Goal: Task Accomplishment & Management: Use online tool/utility

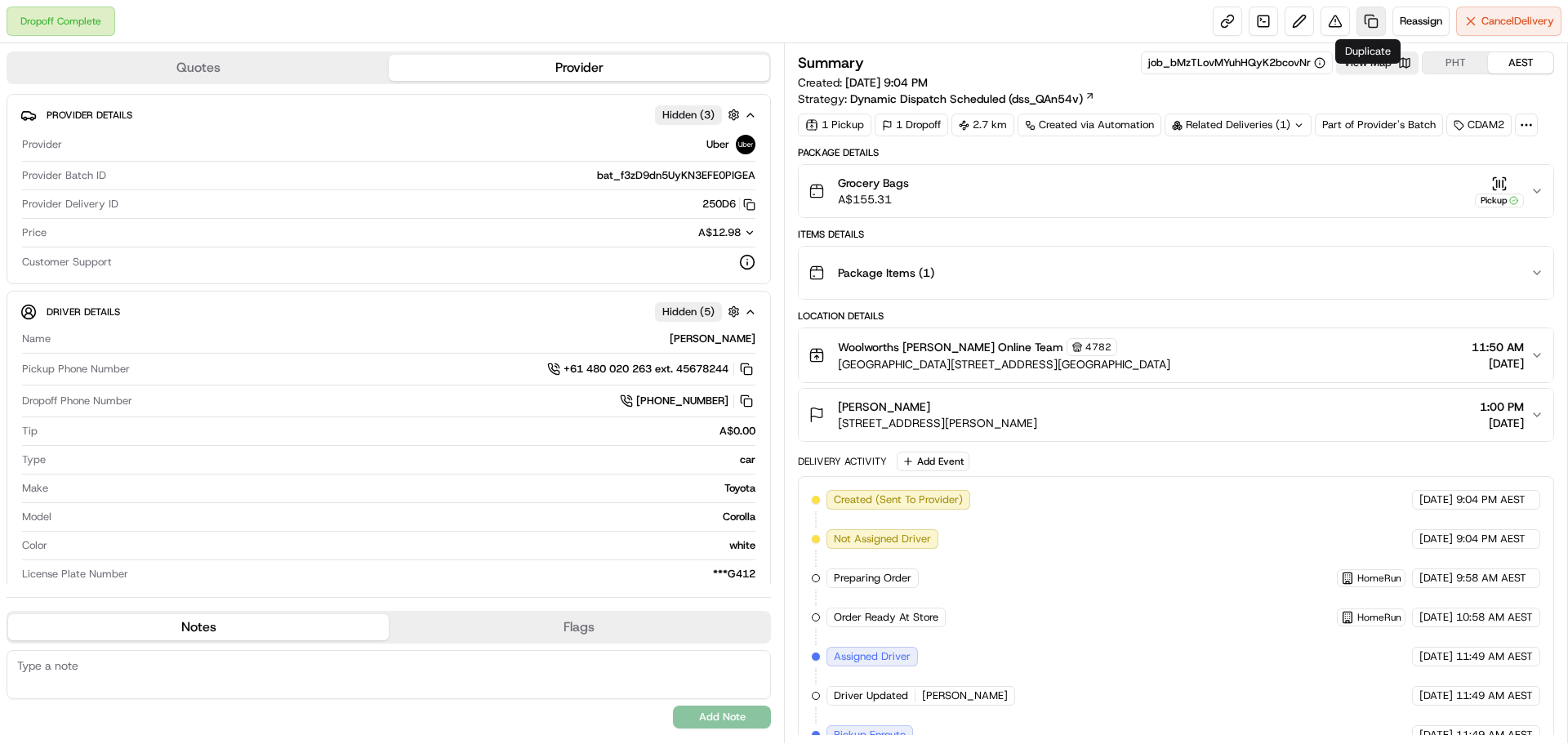
click at [1358, 21] on link at bounding box center [1371, 21] width 29 height 29
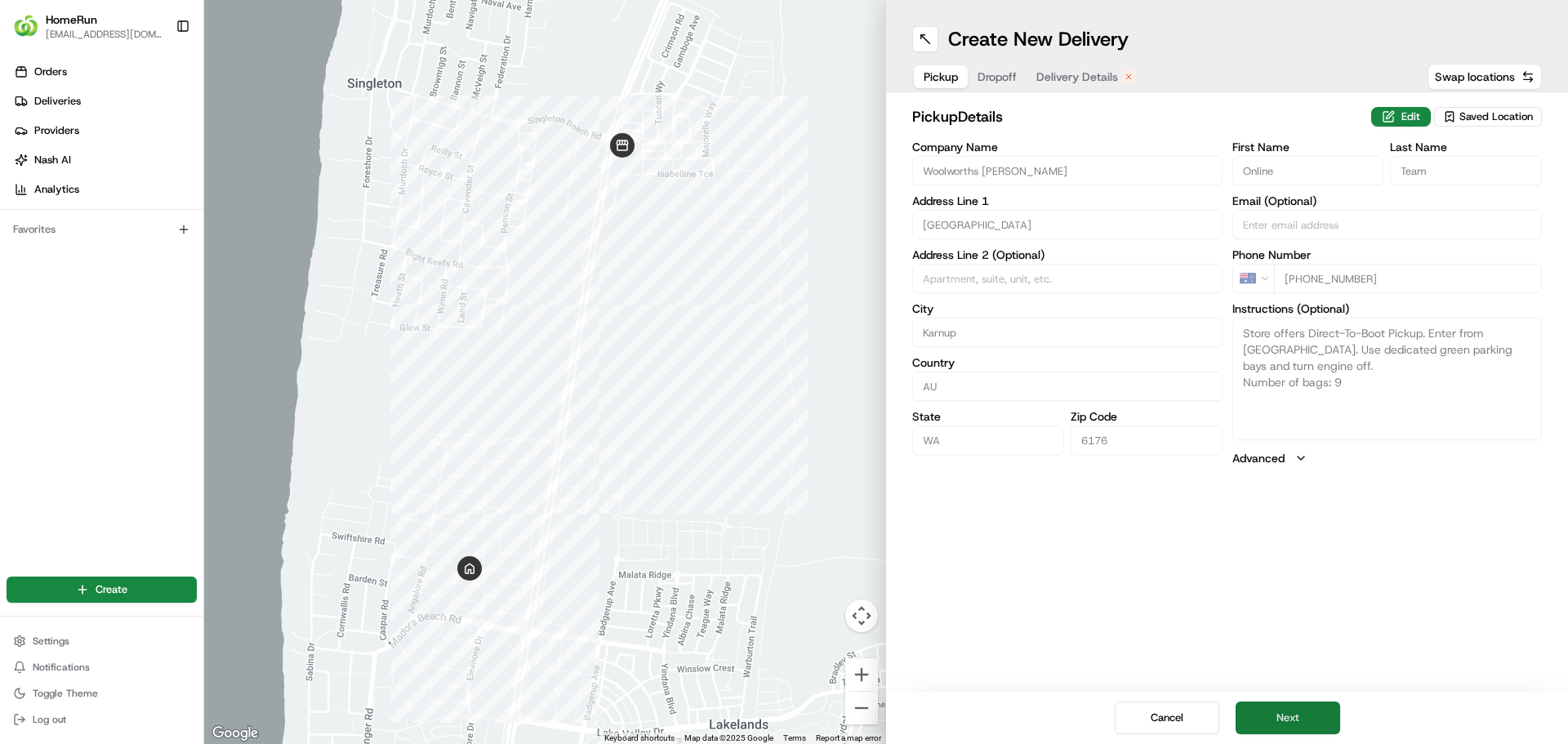
click at [1310, 717] on button "Next" at bounding box center [1288, 718] width 105 height 33
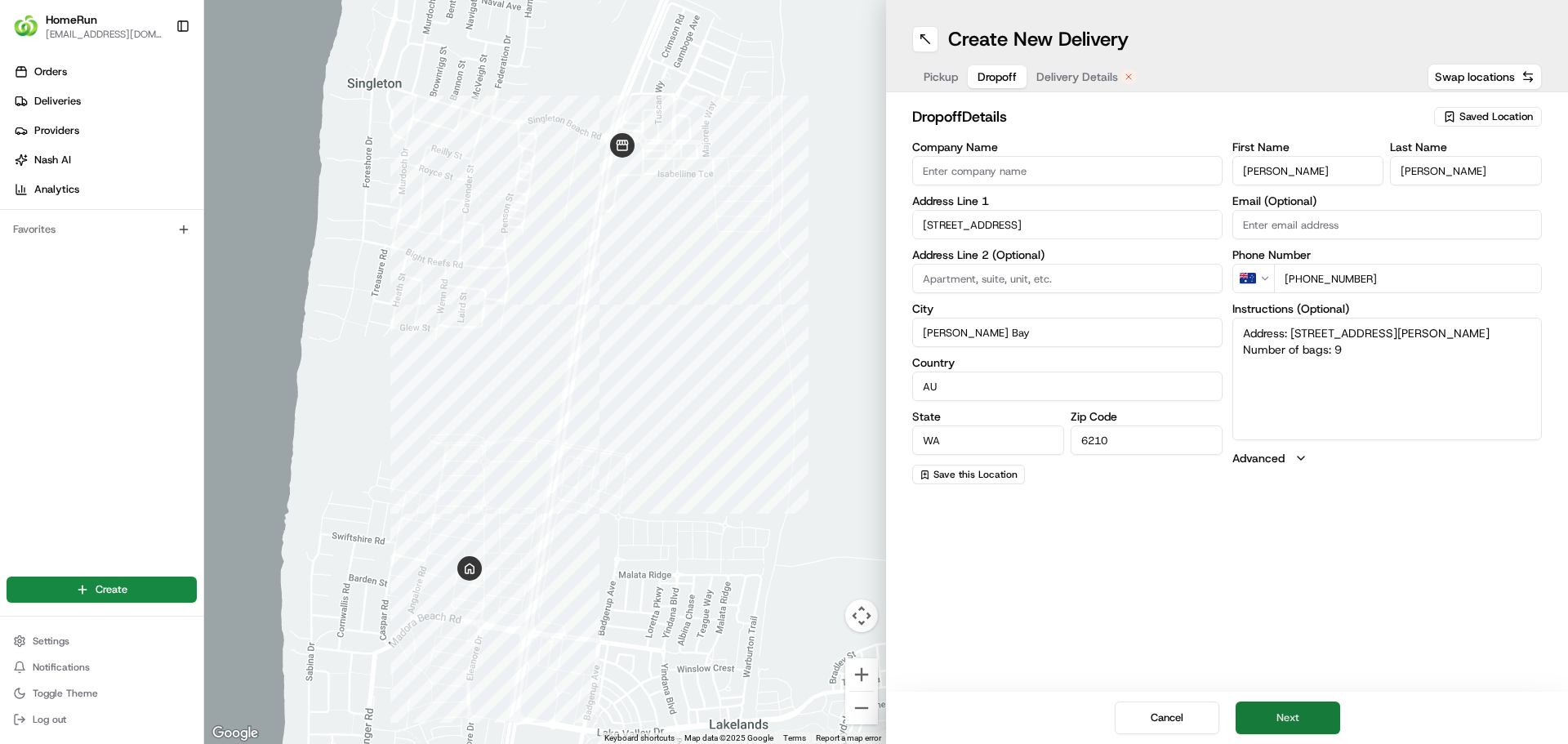
click at [1286, 725] on button "Next" at bounding box center [1288, 718] width 105 height 33
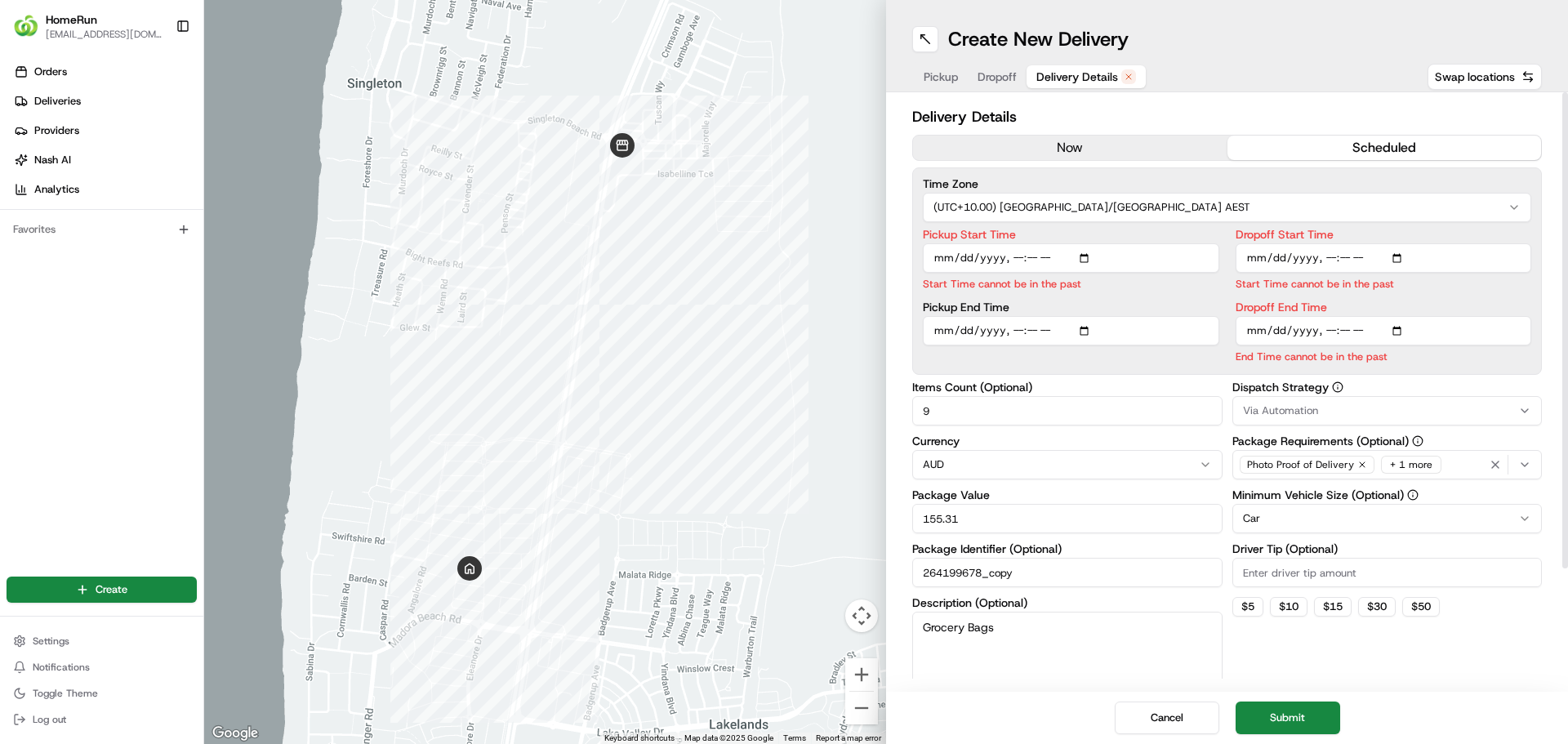
click at [1029, 142] on button "now" at bounding box center [1070, 148] width 314 height 25
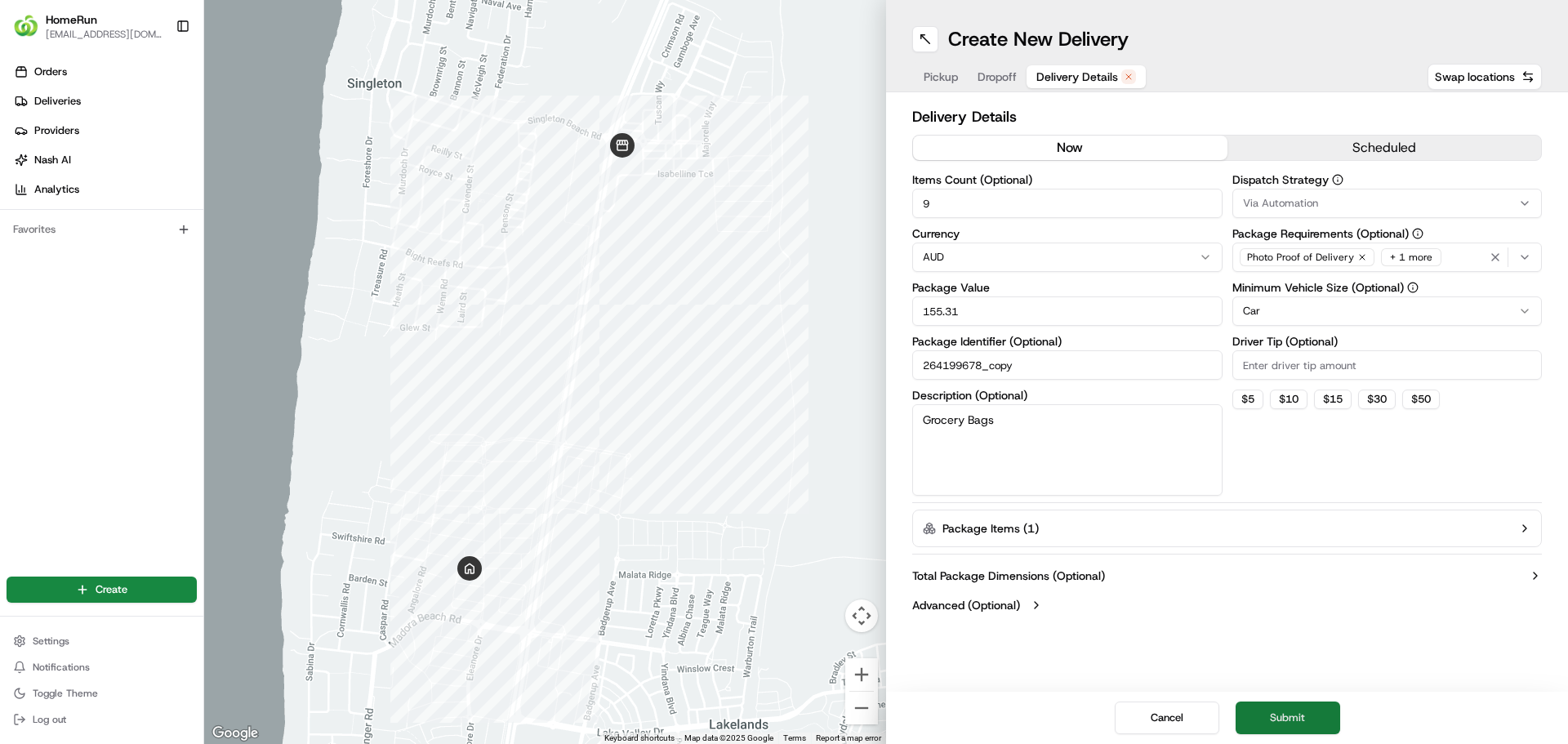
click at [1276, 727] on button "Submit" at bounding box center [1288, 718] width 105 height 33
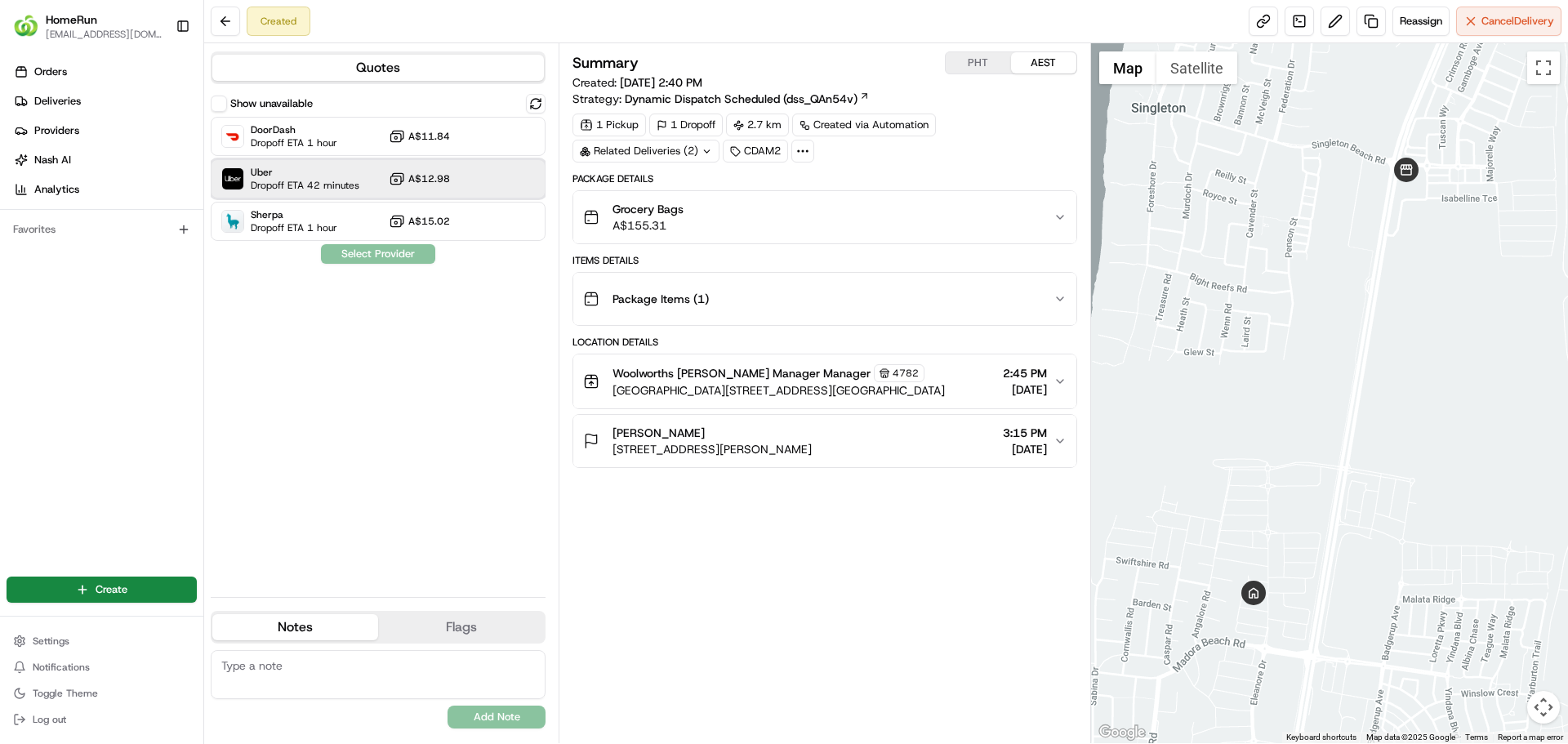
click at [330, 175] on span "Uber" at bounding box center [305, 172] width 108 height 13
click at [367, 259] on button "Assign Provider" at bounding box center [378, 253] width 116 height 20
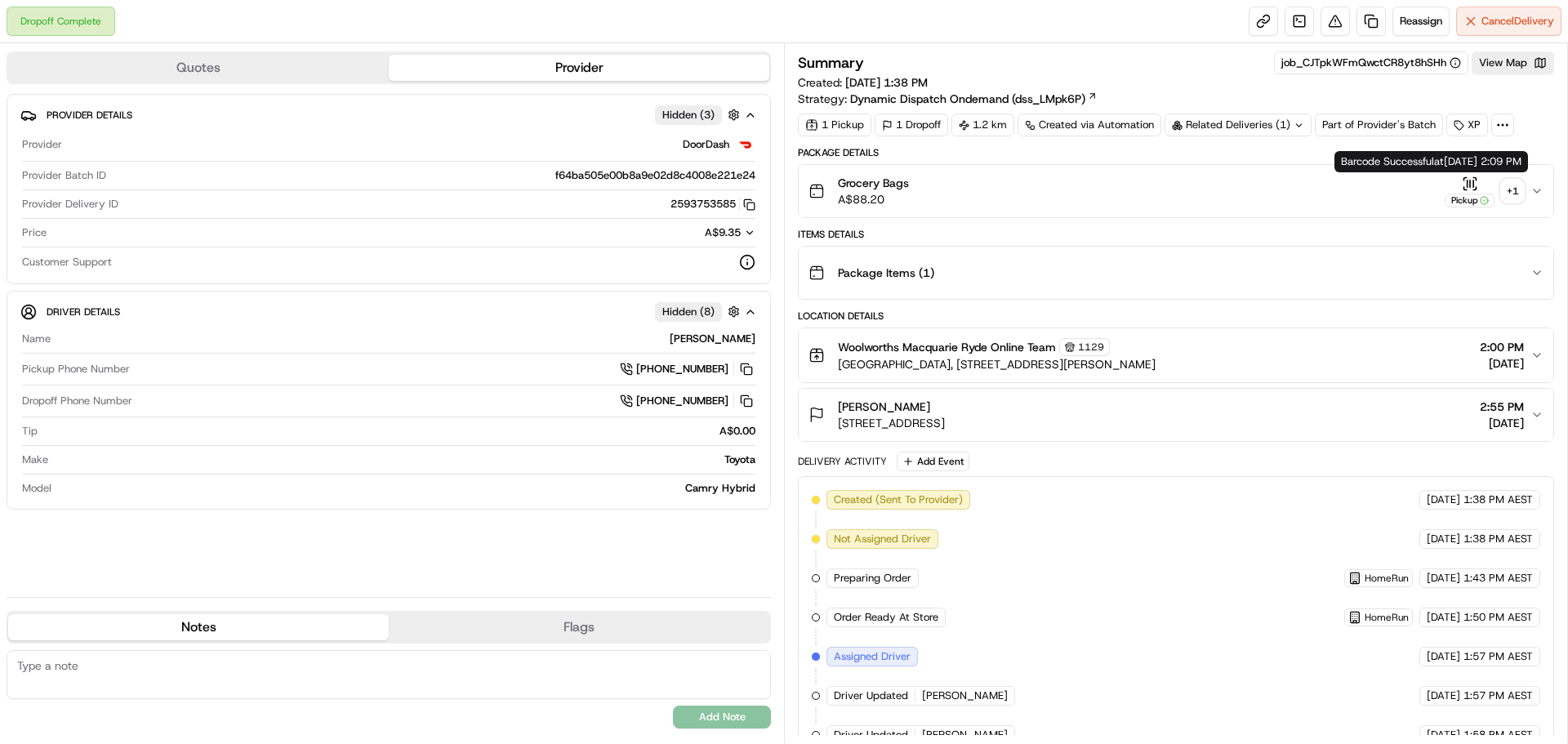
click at [1523, 196] on div "+ 1" at bounding box center [1512, 191] width 23 height 23
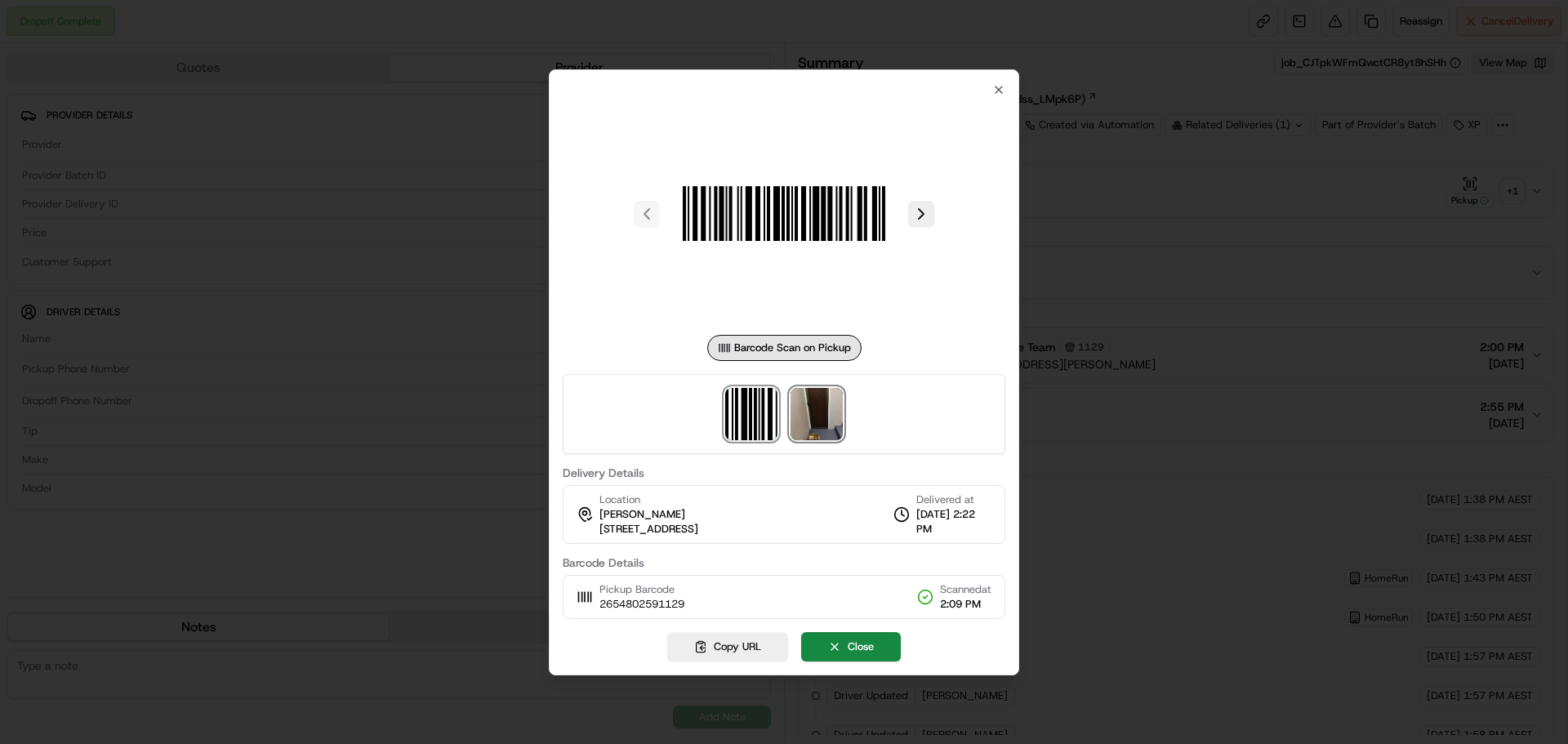
click at [835, 416] on img at bounding box center [817, 414] width 52 height 52
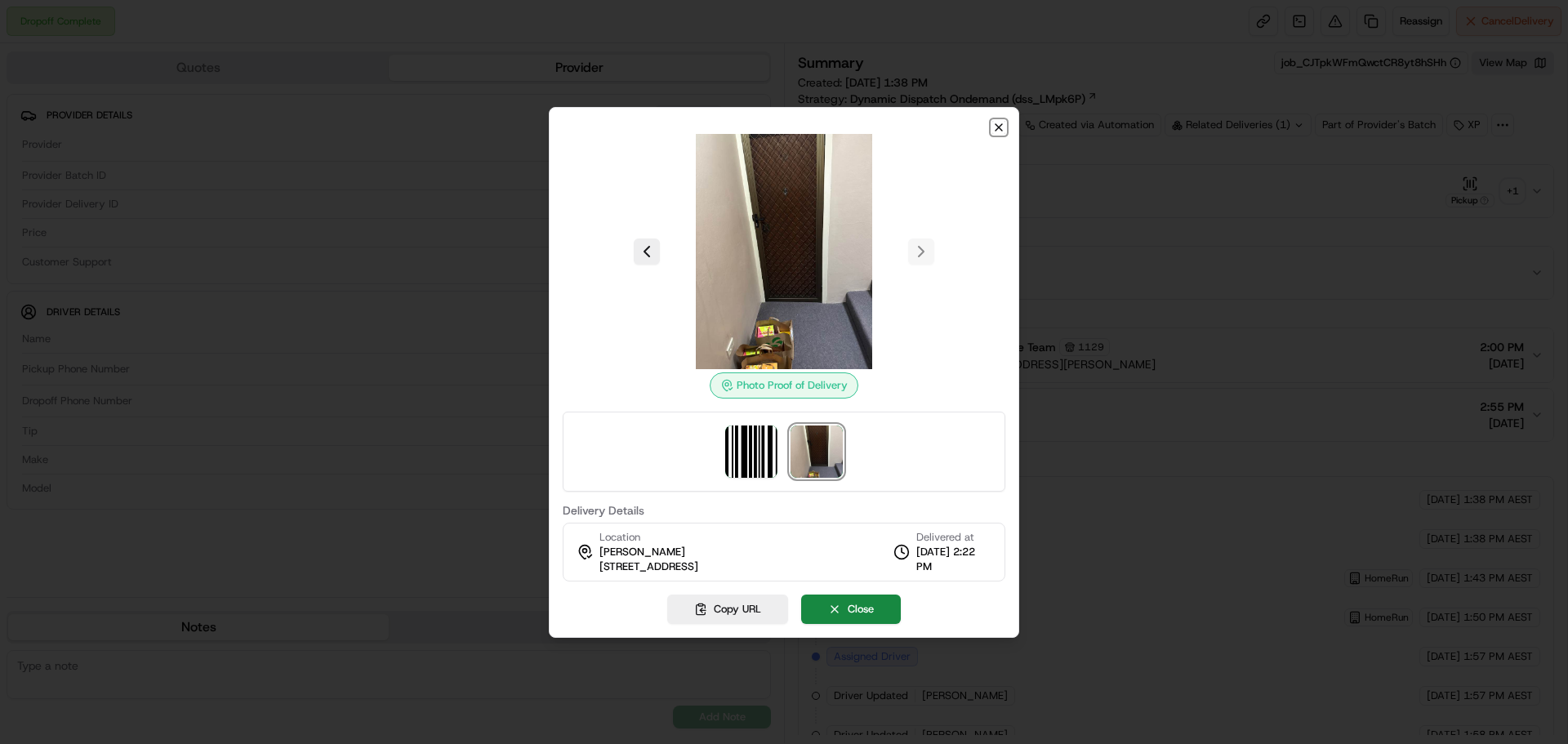
click at [997, 126] on icon "button" at bounding box center [999, 127] width 13 height 13
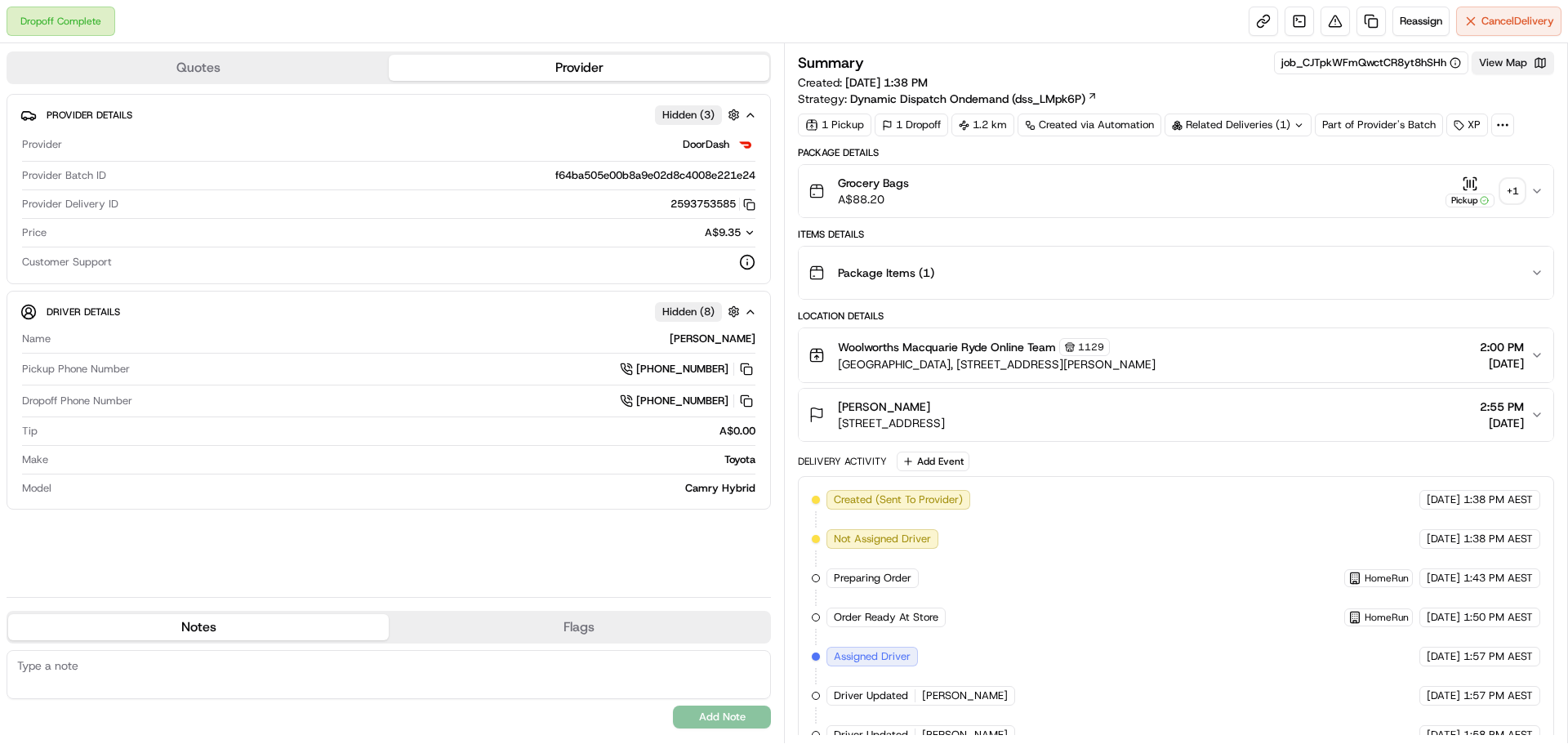
click at [1495, 59] on button "View Map" at bounding box center [1513, 63] width 82 height 23
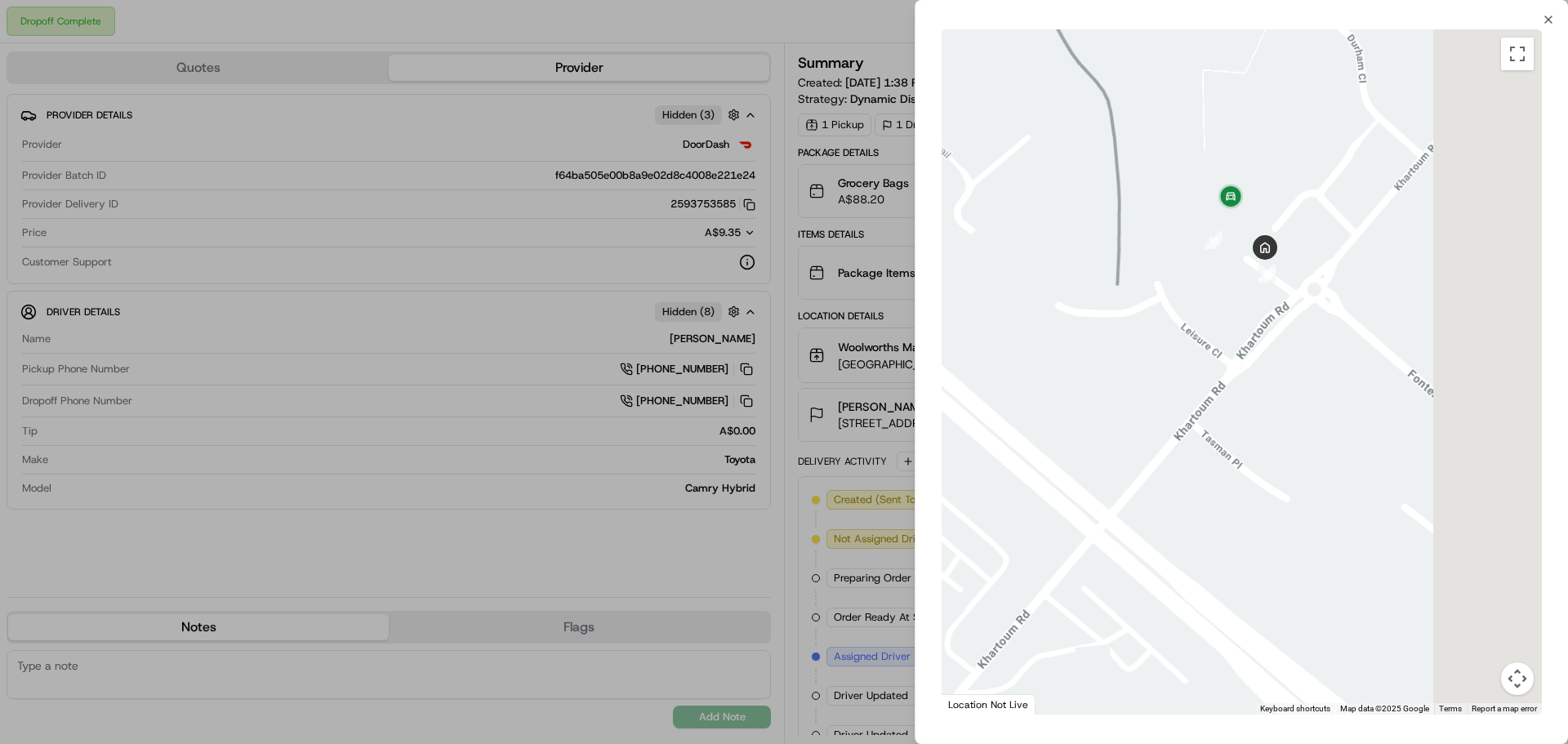
drag, startPoint x: 1364, startPoint y: 325, endPoint x: 1265, endPoint y: 339, distance: 100.0
click at [1267, 347] on div at bounding box center [1242, 372] width 600 height 686
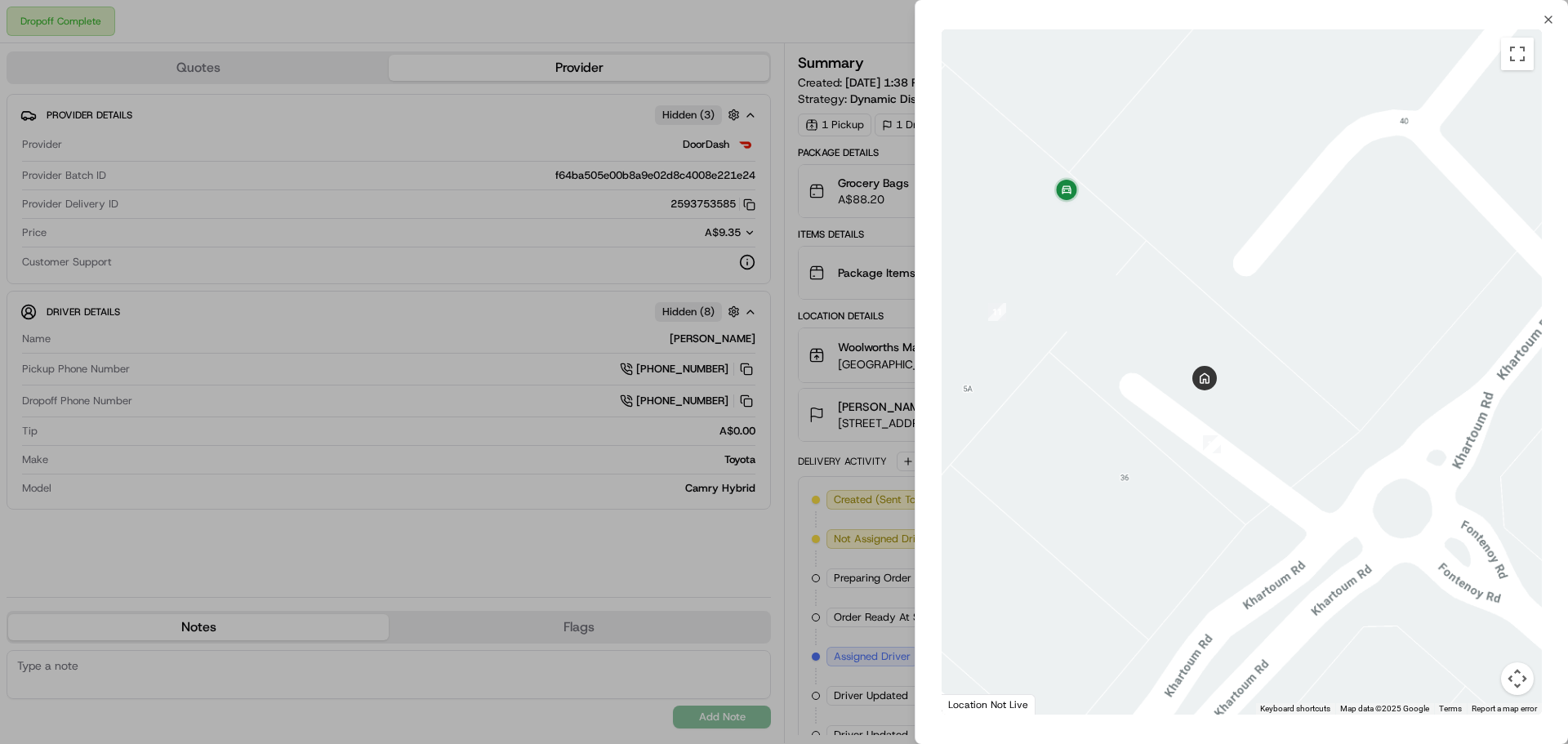
drag, startPoint x: 1230, startPoint y: 198, endPoint x: 1244, endPoint y: 359, distance: 161.6
click at [1299, 537] on div at bounding box center [1242, 372] width 600 height 686
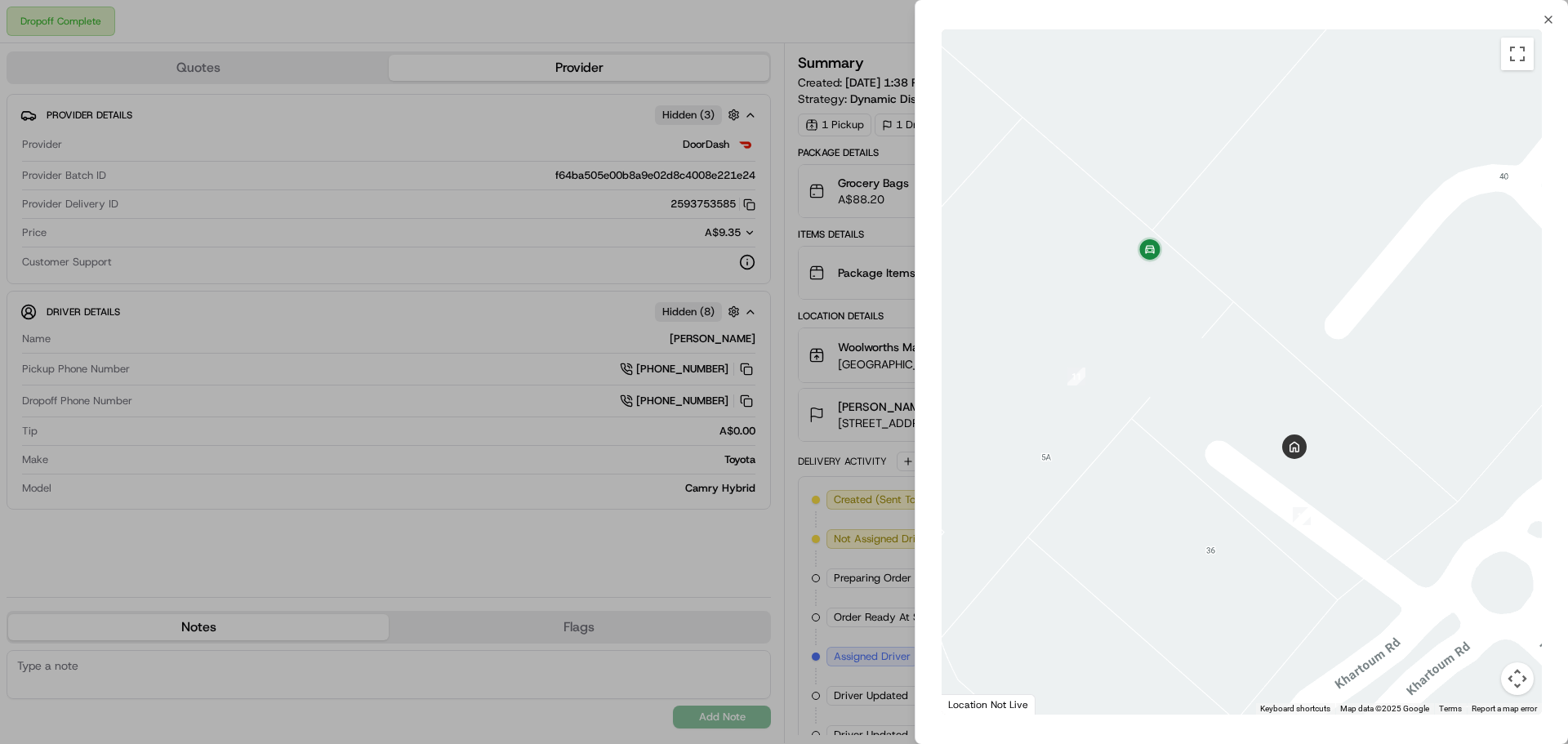
drag, startPoint x: 1282, startPoint y: 320, endPoint x: 1316, endPoint y: 367, distance: 58.0
click at [1316, 378] on div at bounding box center [1242, 372] width 600 height 686
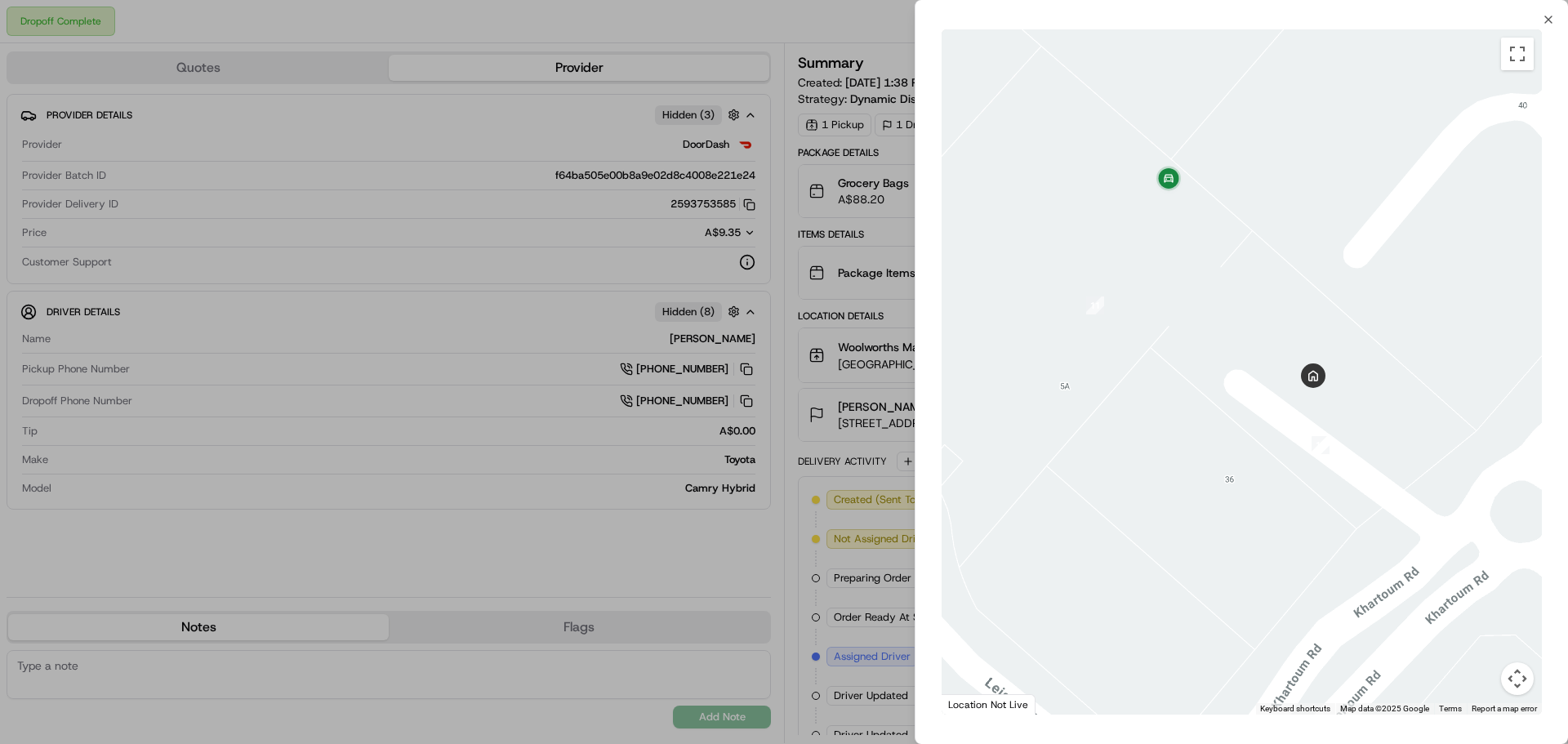
drag, startPoint x: 1245, startPoint y: 374, endPoint x: 1287, endPoint y: 293, distance: 91.2
click at [1289, 294] on div at bounding box center [1242, 372] width 600 height 686
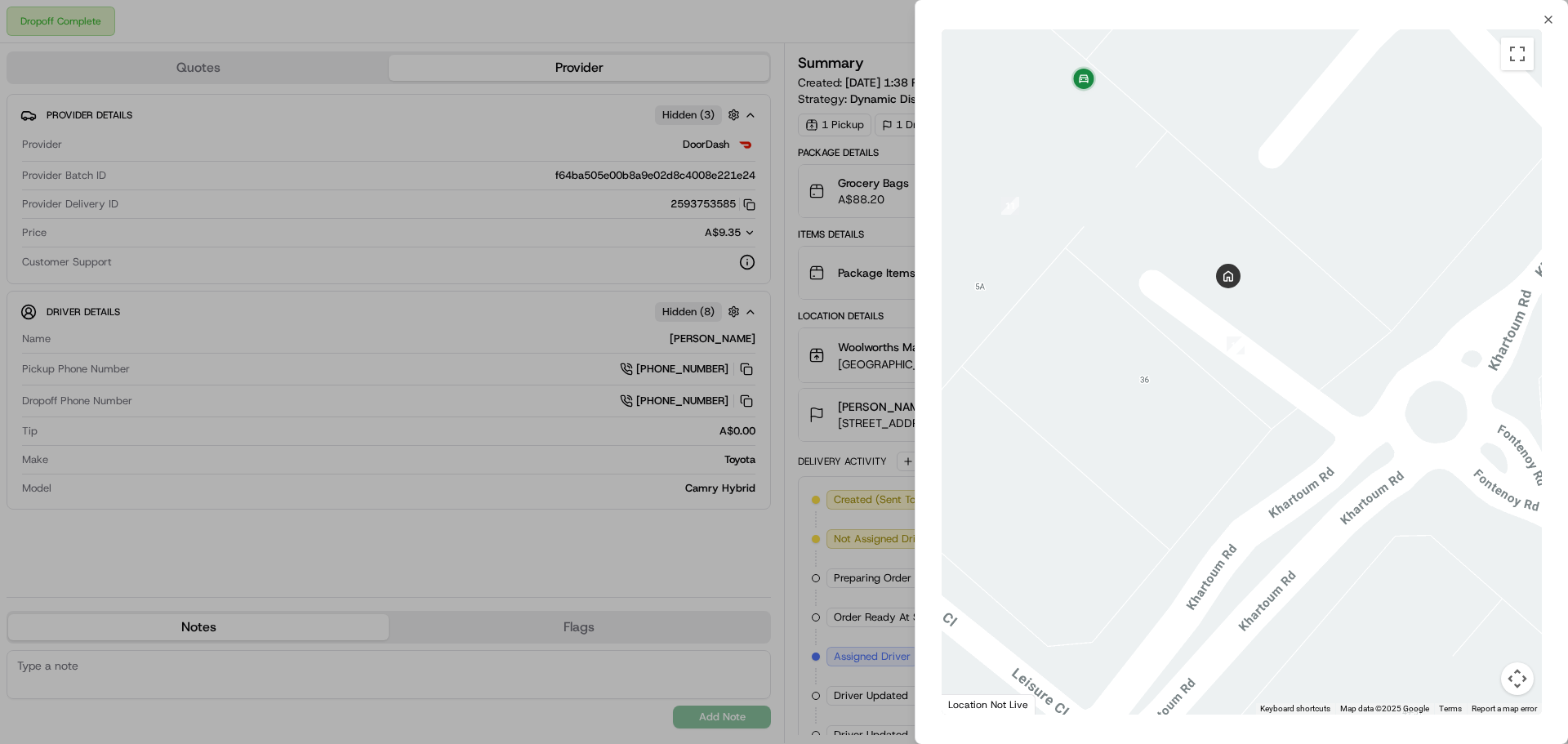
drag, startPoint x: 1340, startPoint y: 338, endPoint x: 1265, endPoint y: 256, distance: 111.1
click at [1265, 256] on div at bounding box center [1242, 372] width 600 height 686
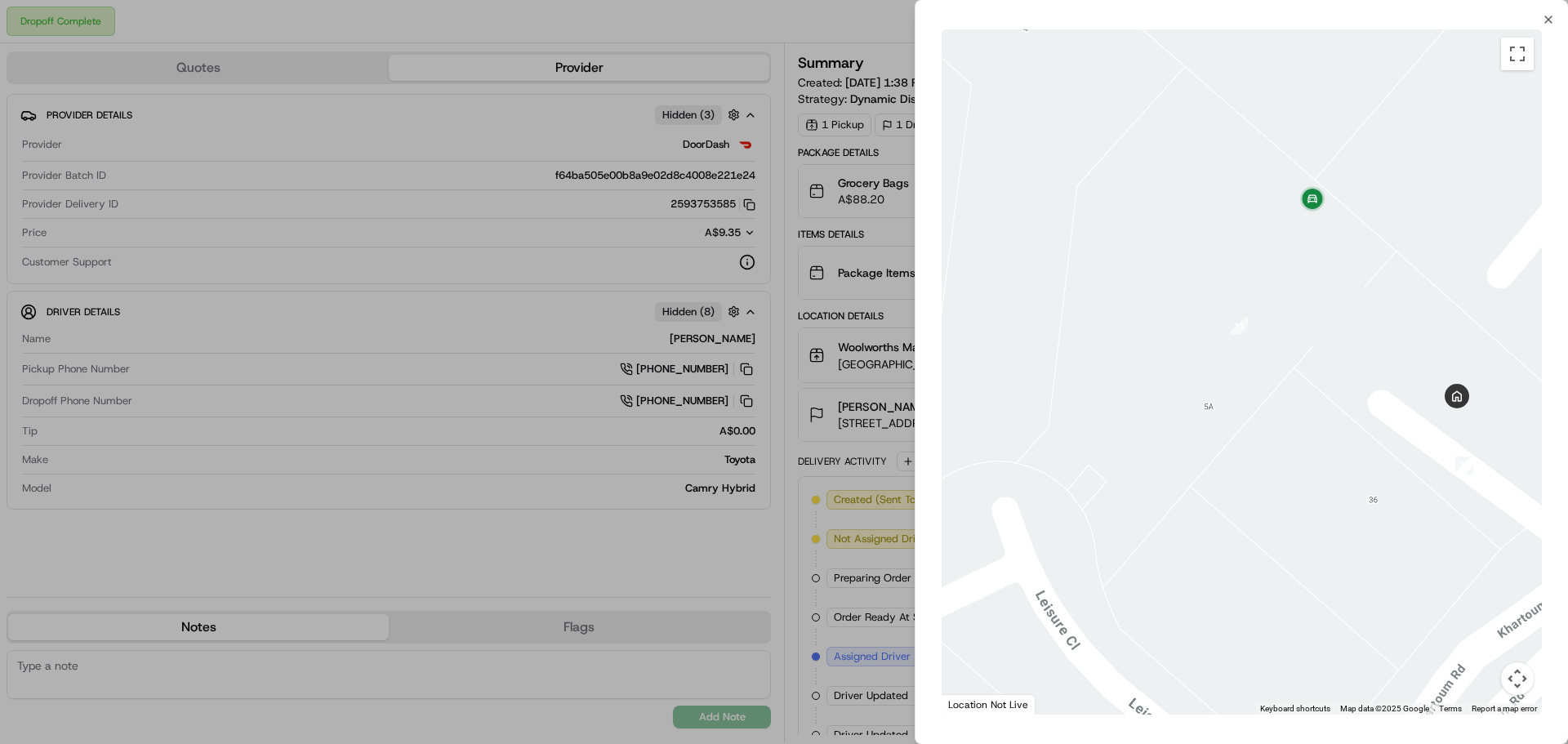
drag, startPoint x: 1235, startPoint y: 254, endPoint x: 1467, endPoint y: 347, distance: 249.9
click at [1477, 368] on div at bounding box center [1242, 372] width 600 height 686
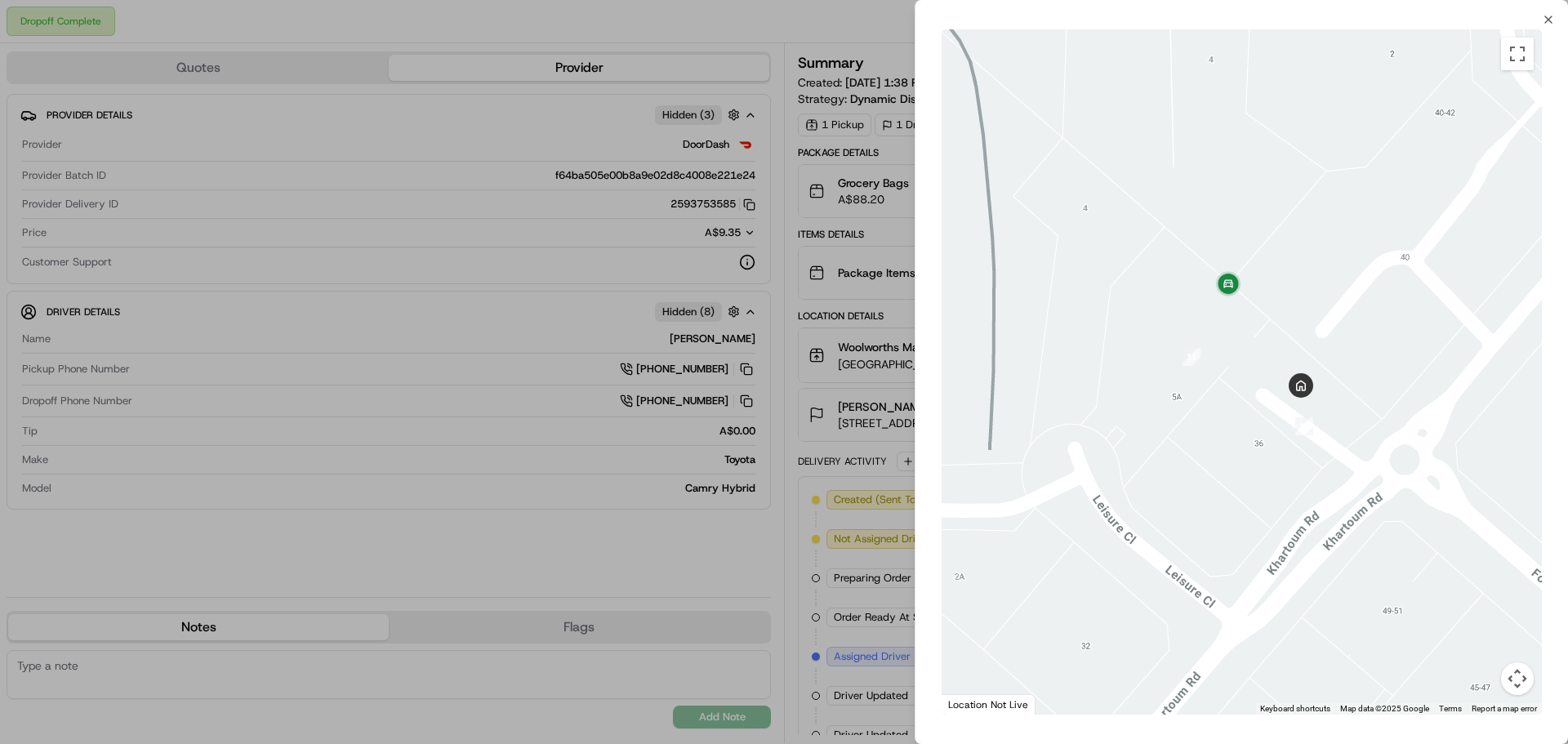
drag, startPoint x: 1411, startPoint y: 329, endPoint x: 1217, endPoint y: 377, distance: 199.8
click at [1217, 377] on div at bounding box center [1242, 372] width 600 height 686
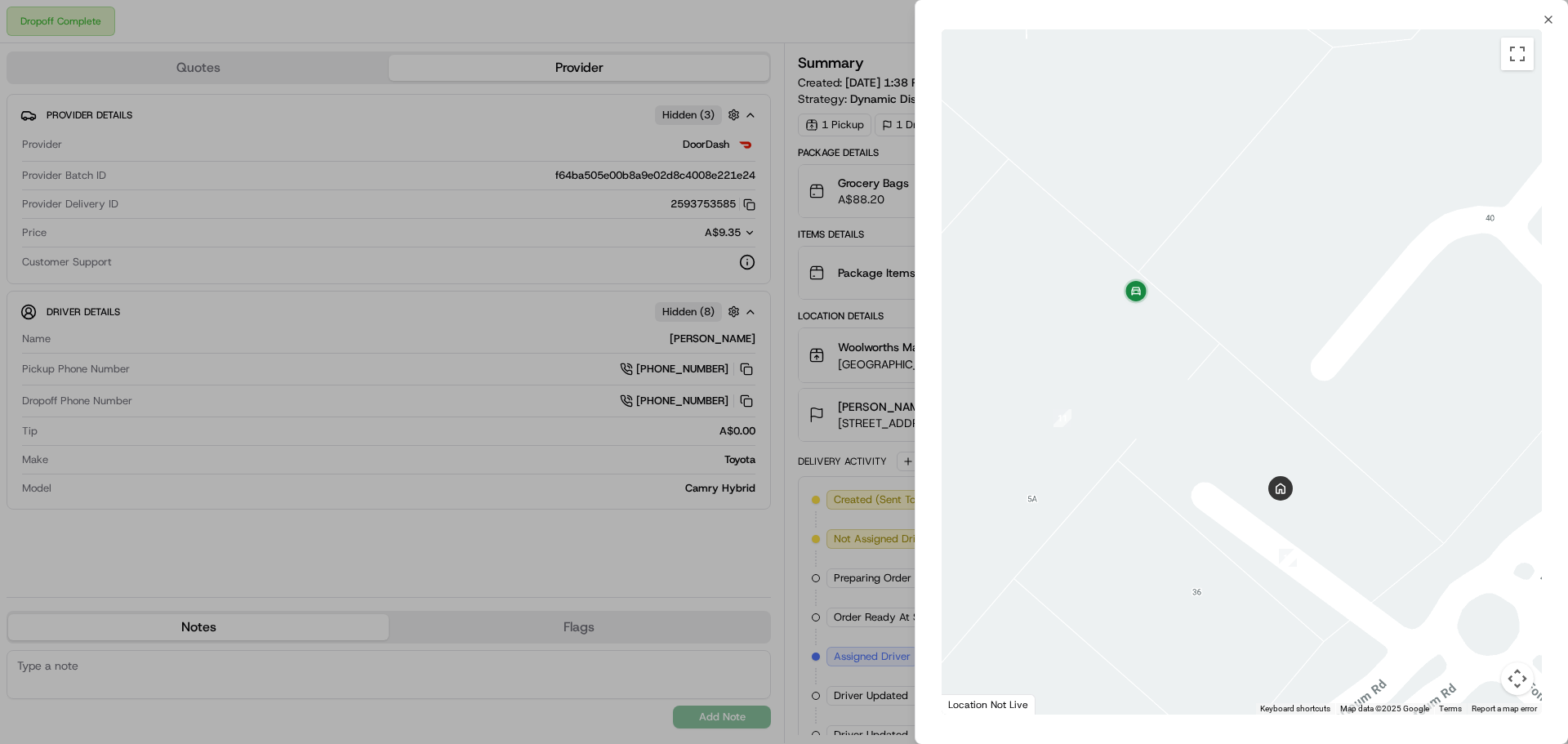
drag, startPoint x: 1267, startPoint y: 361, endPoint x: 1227, endPoint y: 397, distance: 53.8
click at [1234, 422] on div at bounding box center [1242, 372] width 600 height 686
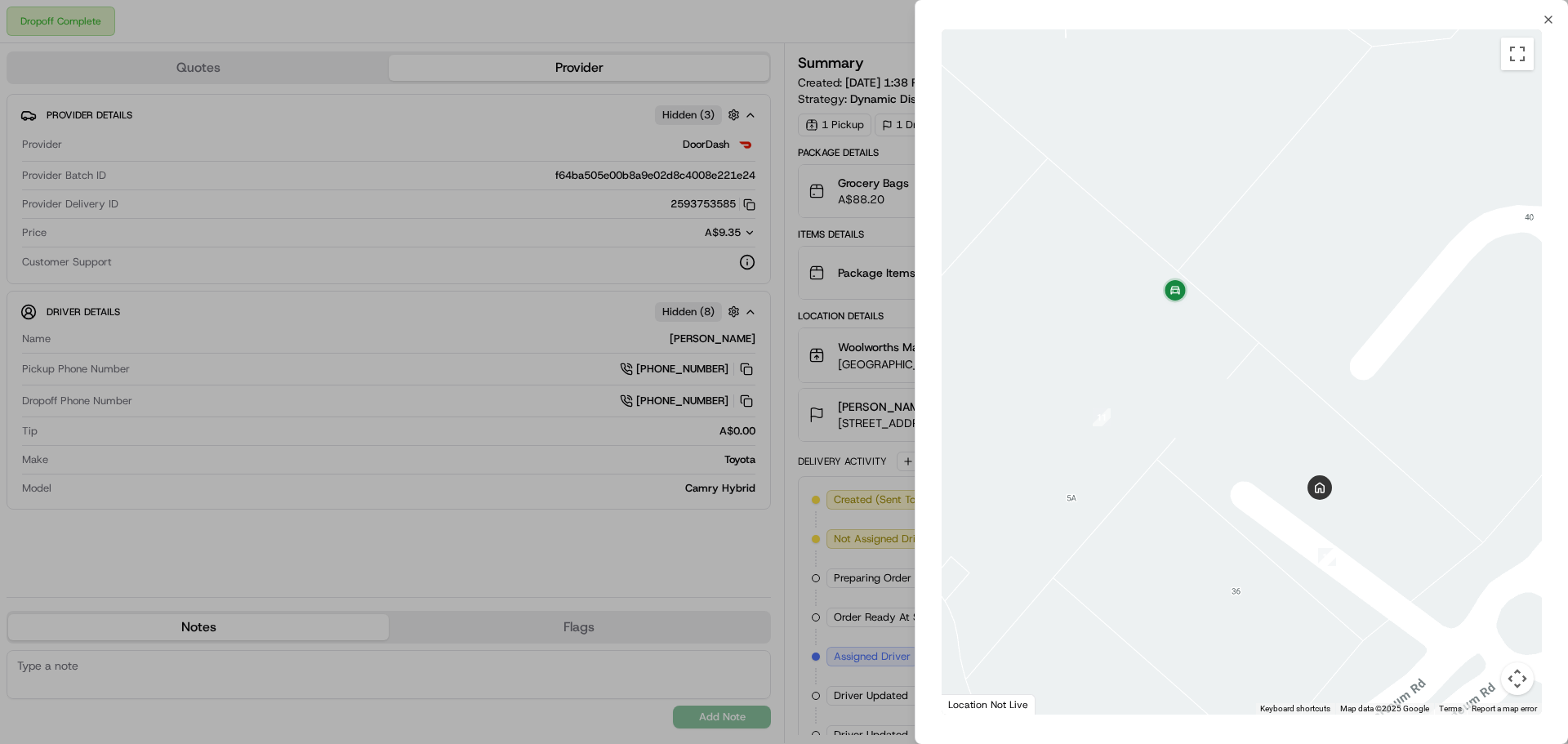
drag, startPoint x: 1217, startPoint y: 382, endPoint x: 1274, endPoint y: 403, distance: 60.7
click at [1274, 403] on div at bounding box center [1242, 372] width 600 height 686
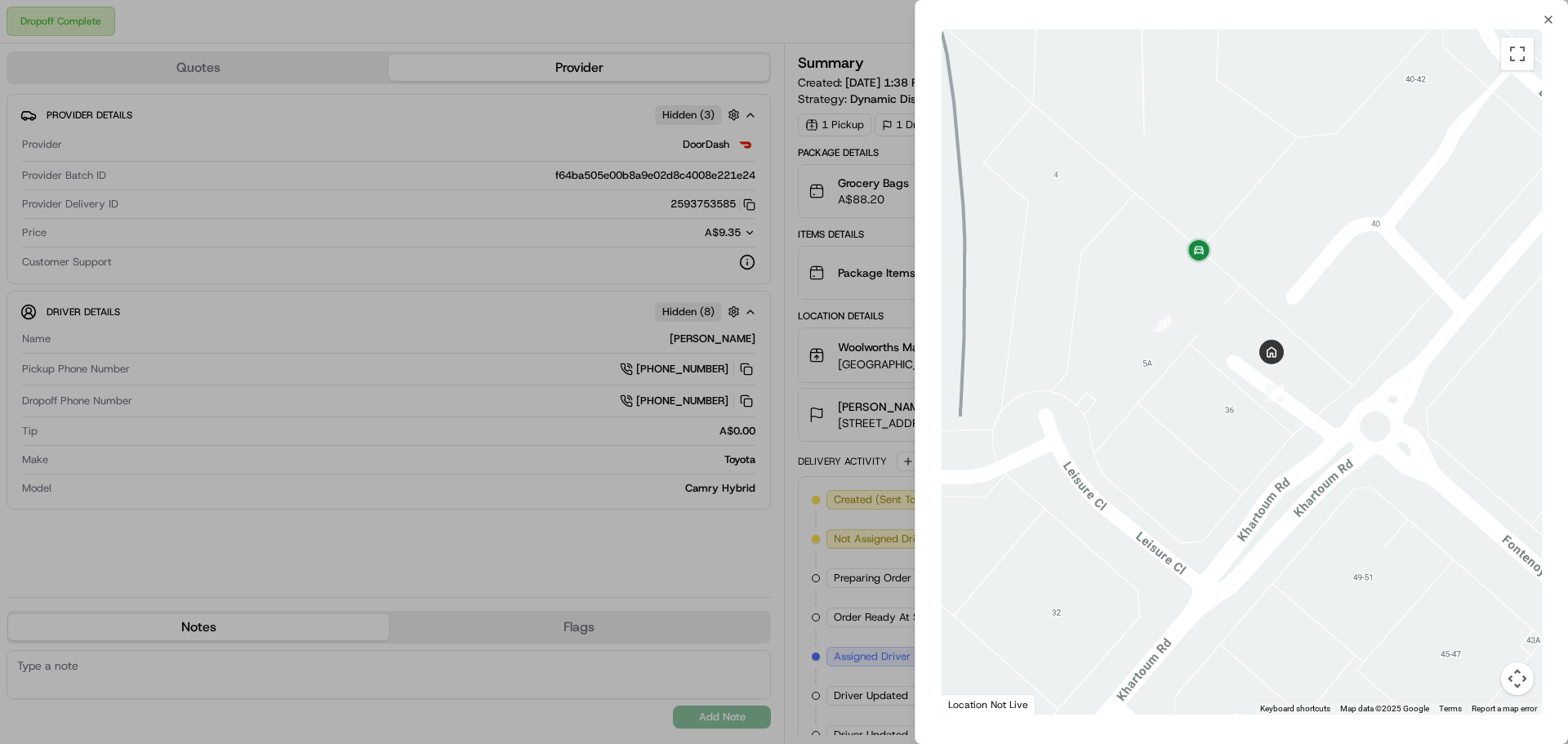
drag, startPoint x: 1355, startPoint y: 455, endPoint x: 1292, endPoint y: 403, distance: 81.7
click at [1292, 403] on div at bounding box center [1242, 372] width 600 height 686
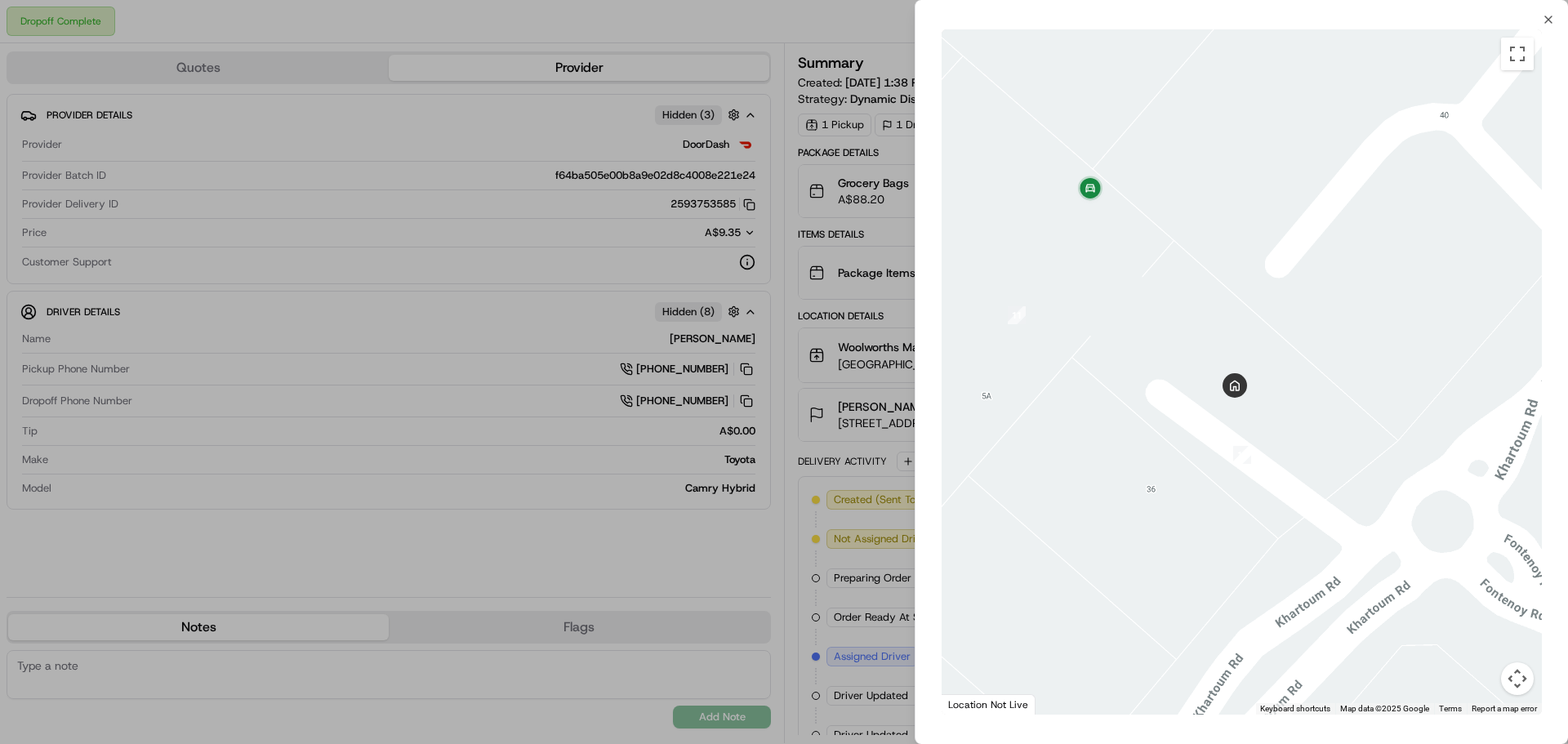
drag, startPoint x: 1122, startPoint y: 319, endPoint x: 1163, endPoint y: 362, distance: 59.4
click at [1160, 363] on div at bounding box center [1242, 372] width 600 height 686
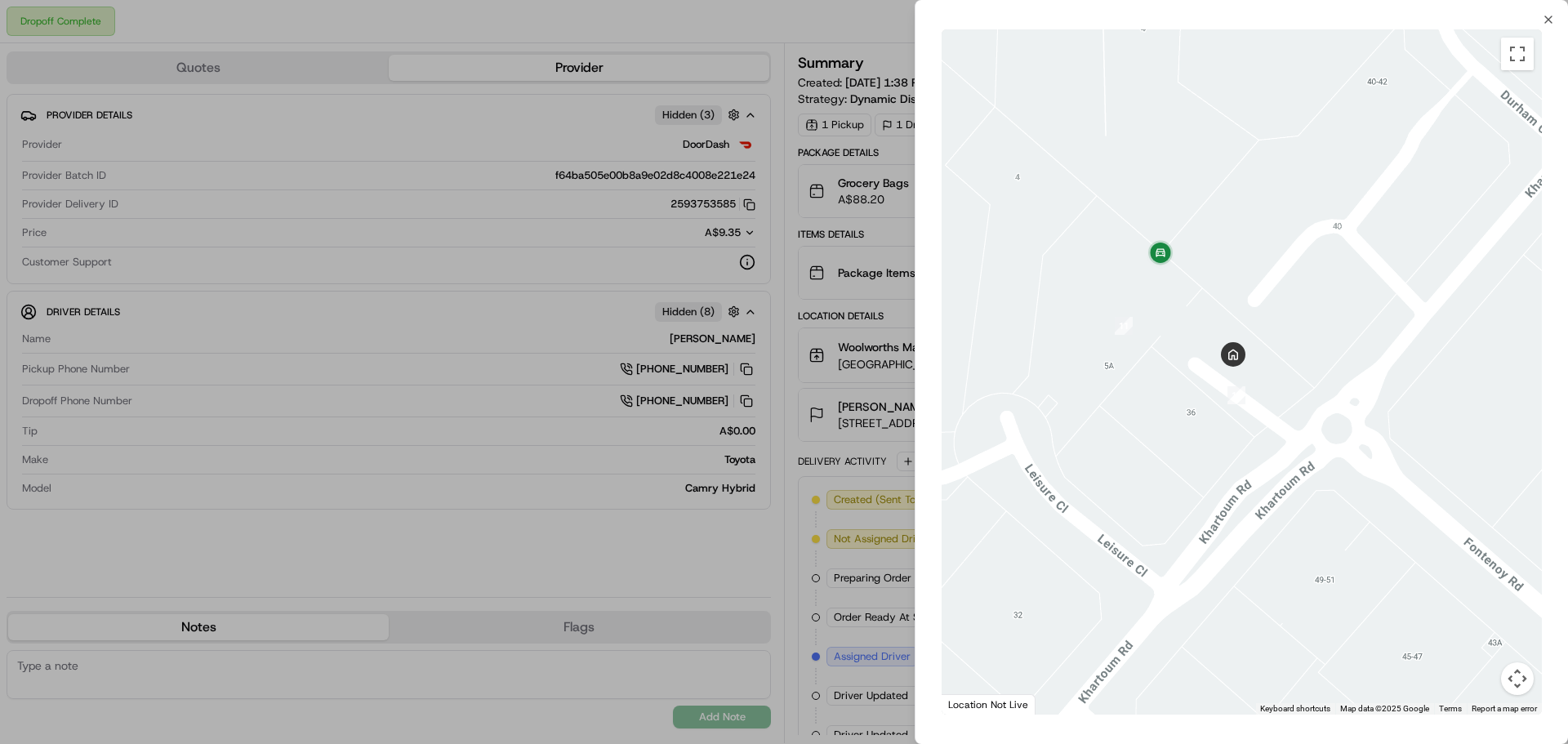
drag, startPoint x: 1127, startPoint y: 338, endPoint x: 1176, endPoint y: 356, distance: 52.2
click at [1176, 356] on div at bounding box center [1242, 372] width 600 height 686
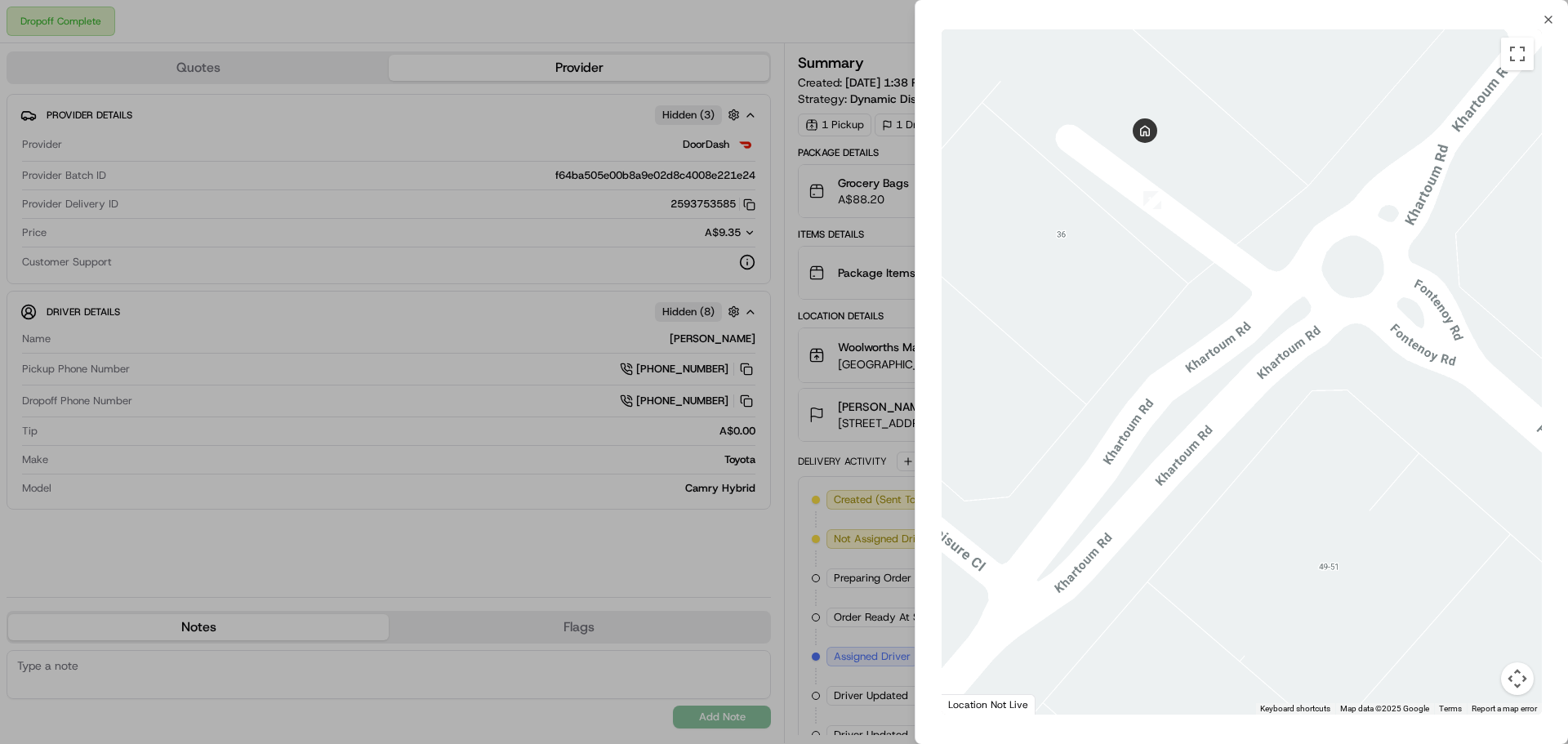
drag, startPoint x: 1202, startPoint y: 381, endPoint x: 1340, endPoint y: 372, distance: 138.3
click at [1340, 372] on div at bounding box center [1242, 372] width 600 height 686
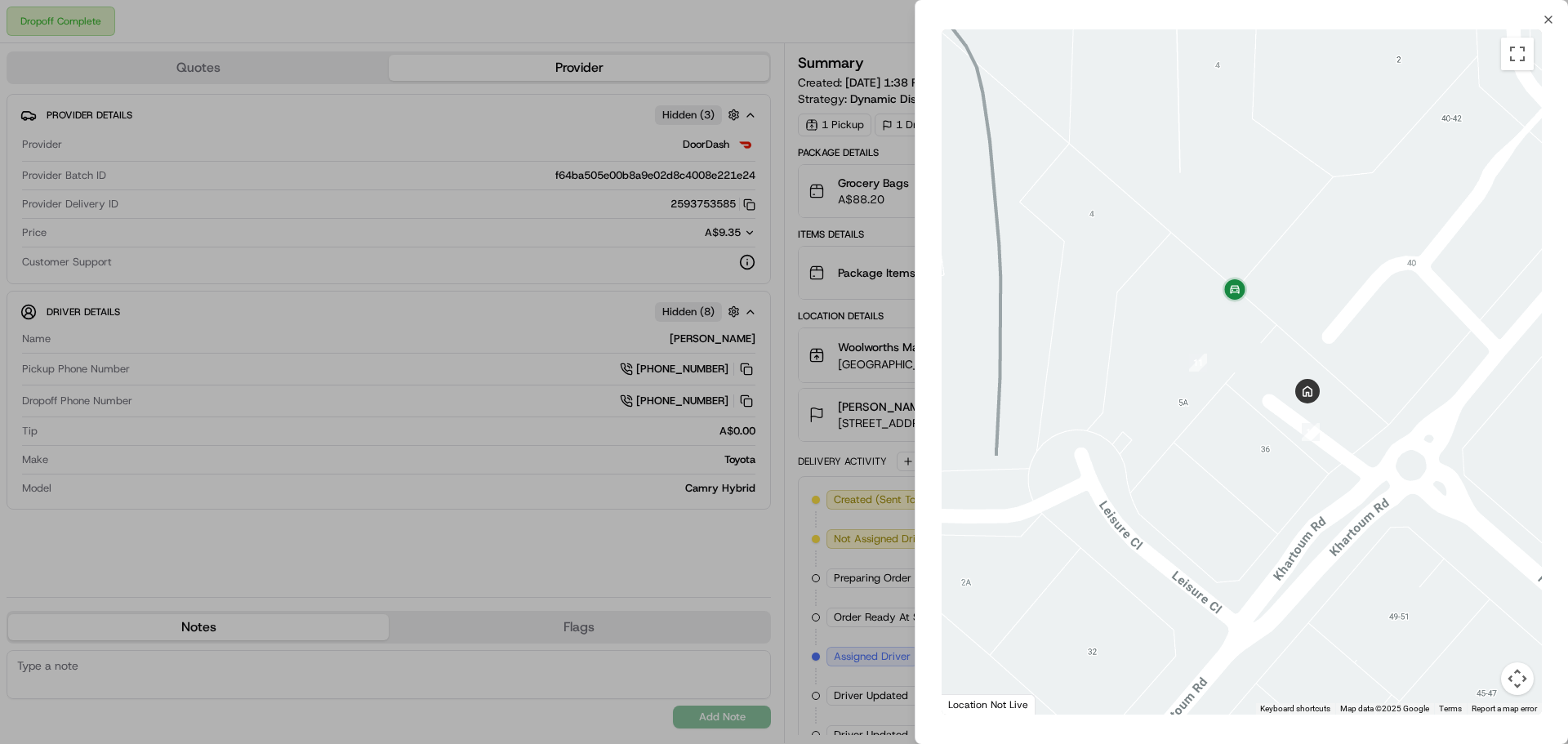
drag, startPoint x: 1199, startPoint y: 361, endPoint x: 1223, endPoint y: 436, distance: 78.7
click at [1225, 436] on div at bounding box center [1242, 372] width 600 height 686
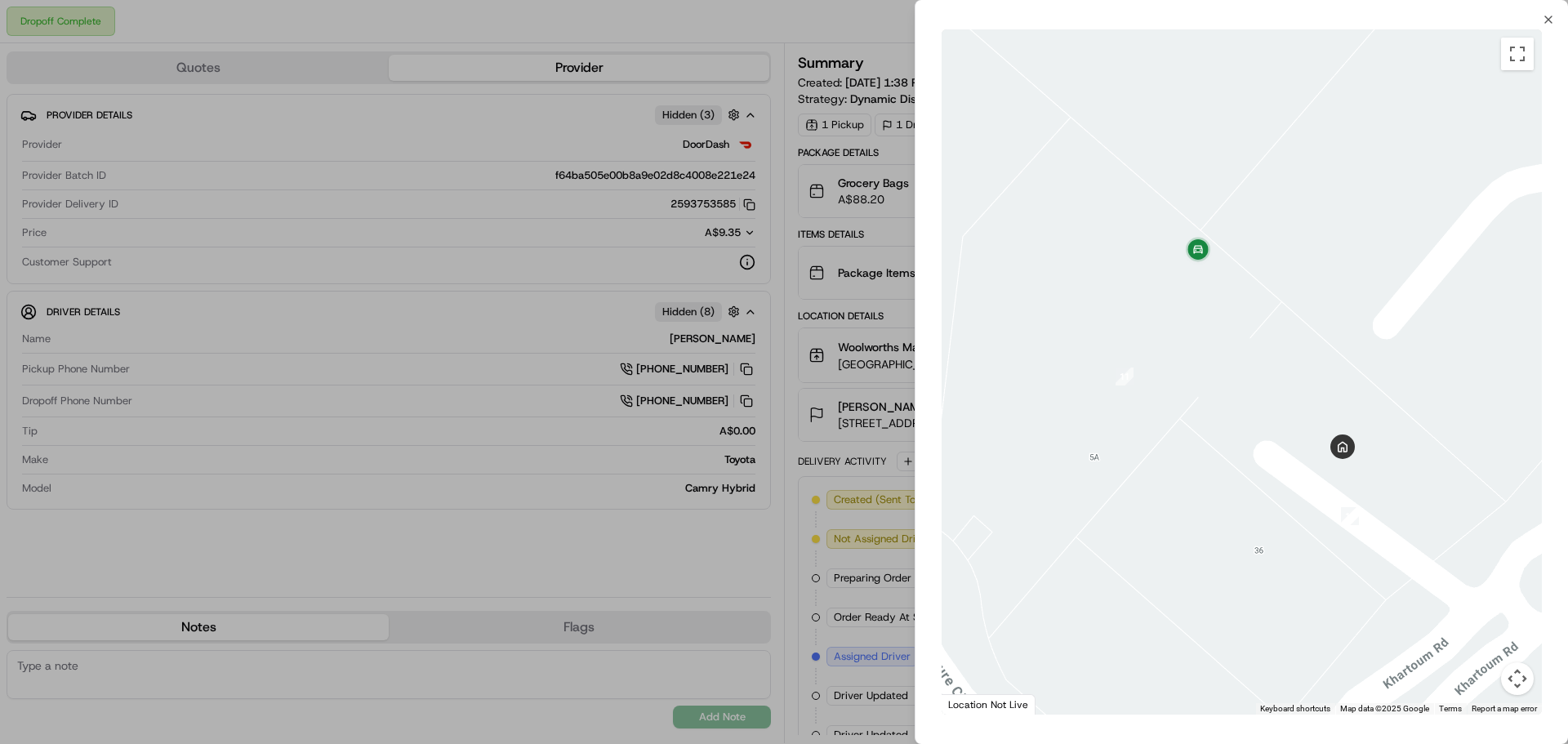
drag, startPoint x: 1254, startPoint y: 353, endPoint x: 1207, endPoint y: 354, distance: 47.0
click at [1208, 355] on div at bounding box center [1242, 372] width 600 height 686
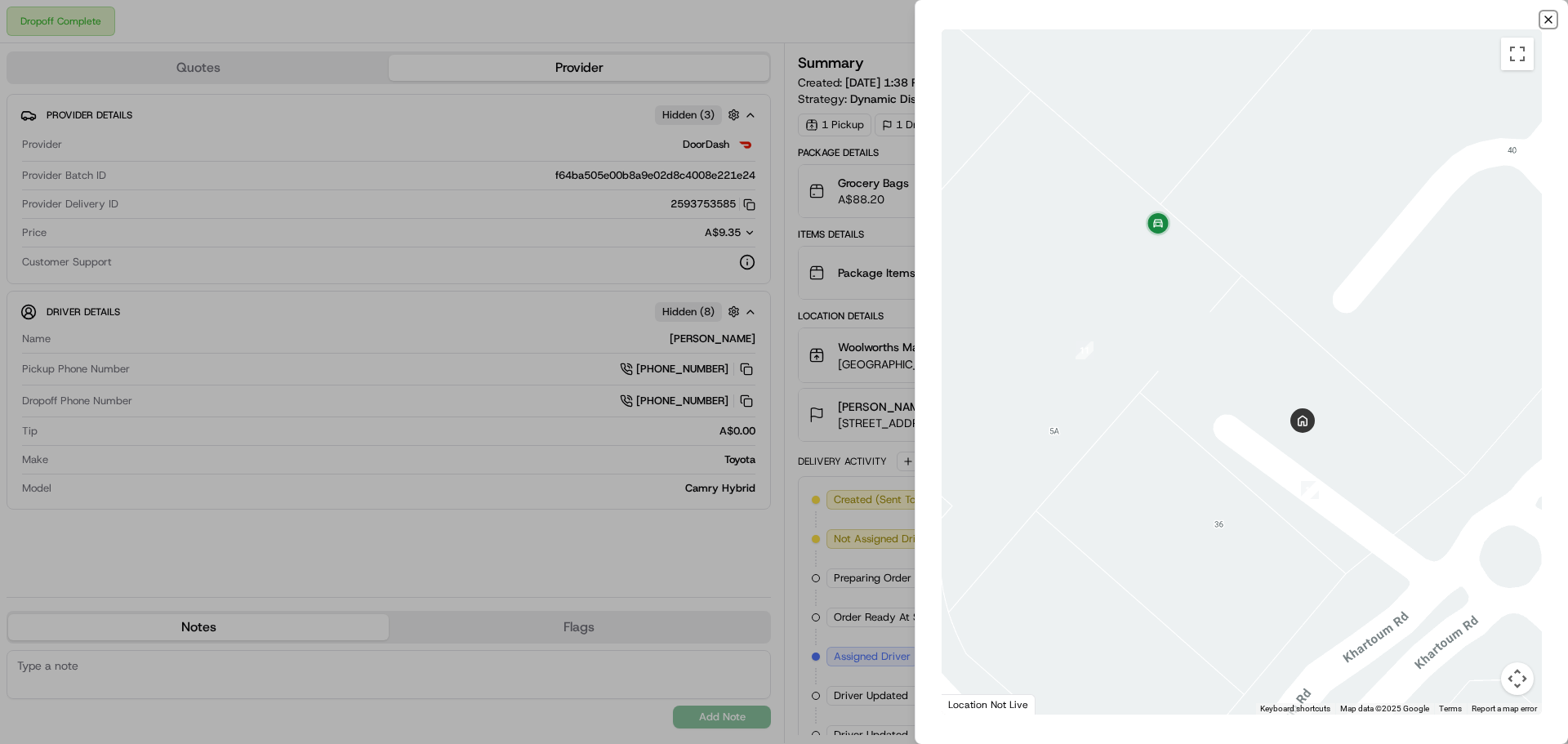
click at [1549, 18] on icon "button" at bounding box center [1548, 19] width 13 height 13
